Goal: Information Seeking & Learning: Understand process/instructions

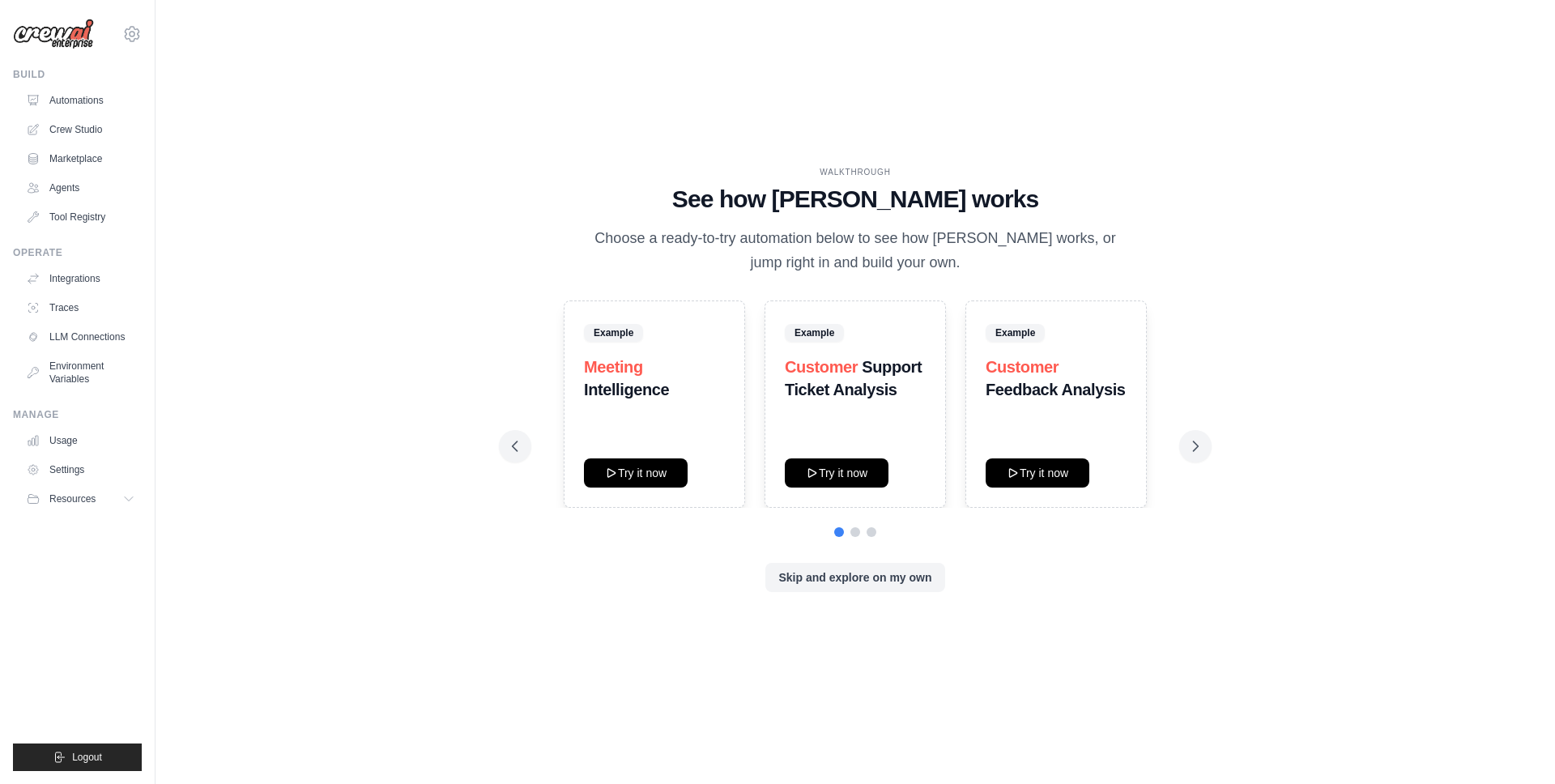
click at [394, 170] on div "WALKTHROUGH See how CrewAI works Choose a ready-to-try automation below to see …" at bounding box center [854, 392] width 1348 height 752
drag, startPoint x: 415, startPoint y: 496, endPoint x: 432, endPoint y: 489, distance: 18.4
click at [415, 496] on div "WALKTHROUGH See how CrewAI works Choose a ready-to-try automation below to see …" at bounding box center [854, 392] width 1348 height 752
click at [596, 228] on p "Choose a ready-to-try automation below to see how [PERSON_NAME] works, or jump …" at bounding box center [855, 250] width 544 height 48
click at [723, 243] on p "Choose a ready-to-try automation below to see how [PERSON_NAME] works, or jump …" at bounding box center [855, 250] width 544 height 48
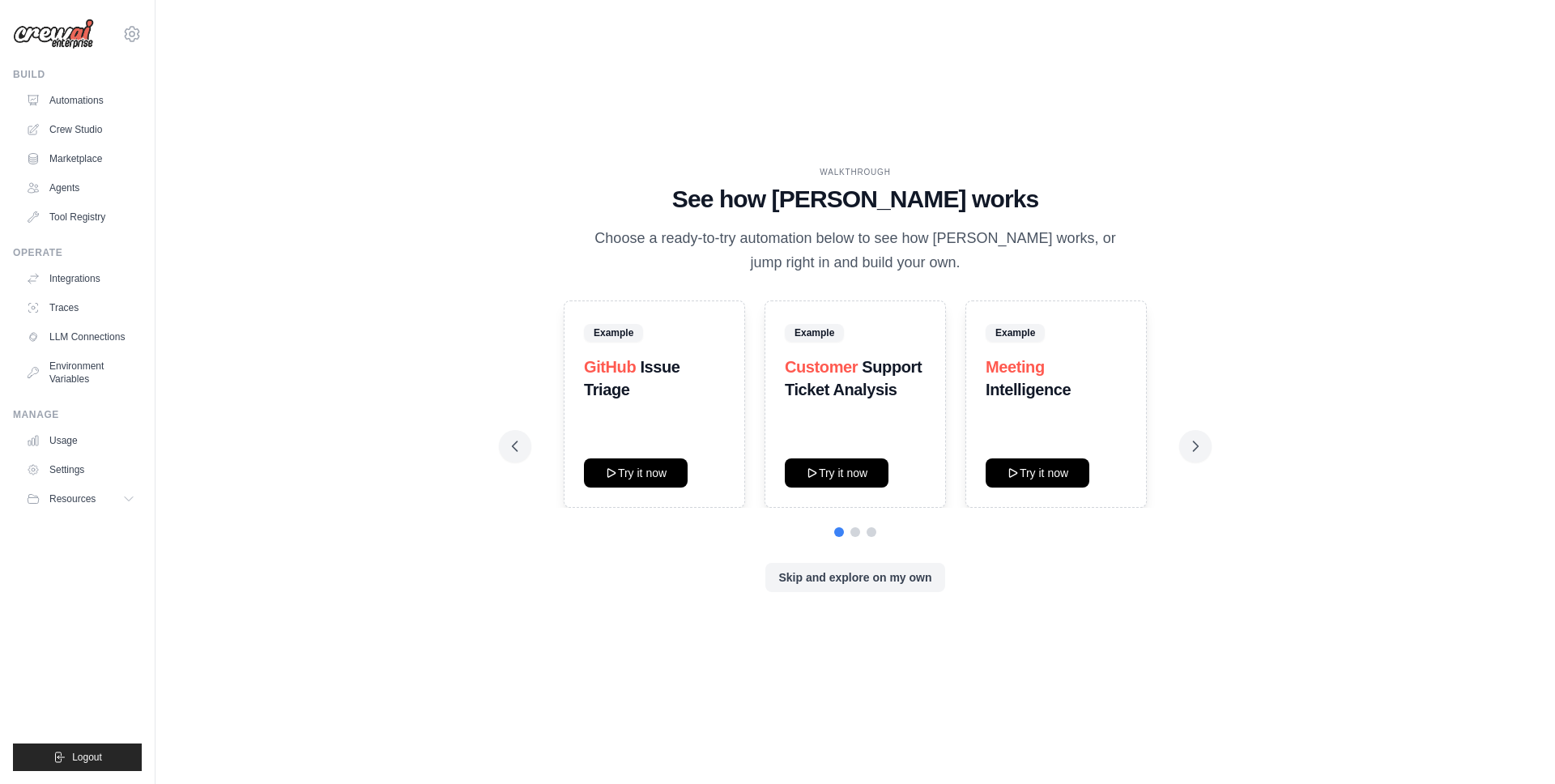
click at [520, 176] on div "WALKTHROUGH" at bounding box center [854, 172] width 687 height 12
drag, startPoint x: 462, startPoint y: 203, endPoint x: 631, endPoint y: 101, distance: 197.4
click at [462, 203] on div "WALKTHROUGH See how [PERSON_NAME] works Choose a ready-to-try automation below …" at bounding box center [854, 392] width 1348 height 752
